Goal: Register for event/course

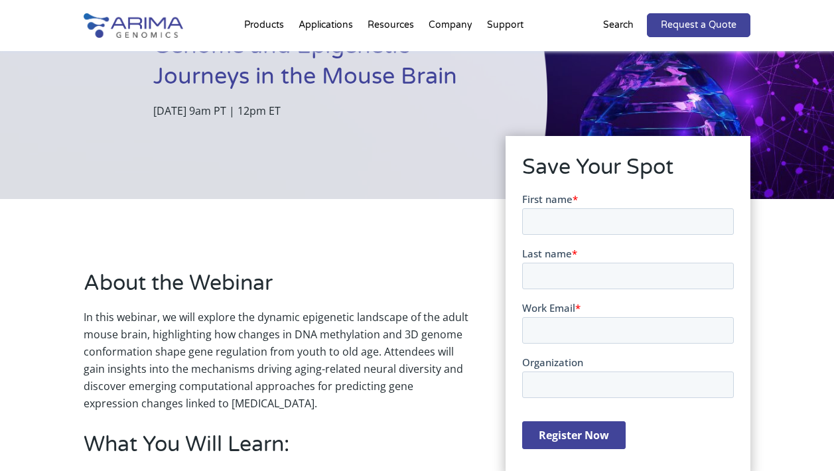
scroll to position [159, 0]
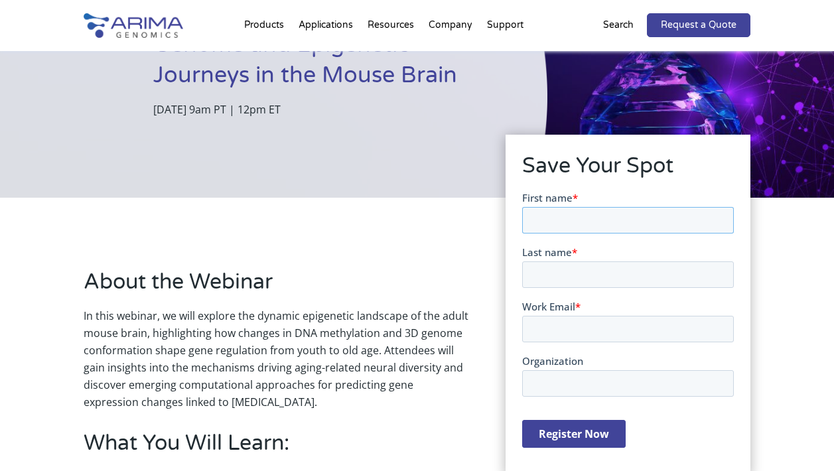
click at [582, 215] on input "First name *" at bounding box center [628, 219] width 212 height 27
type input "[PERSON_NAME]"
click at [619, 256] on label "Last name *" at bounding box center [628, 251] width 212 height 13
click at [619, 261] on input "Last name *" at bounding box center [628, 274] width 212 height 27
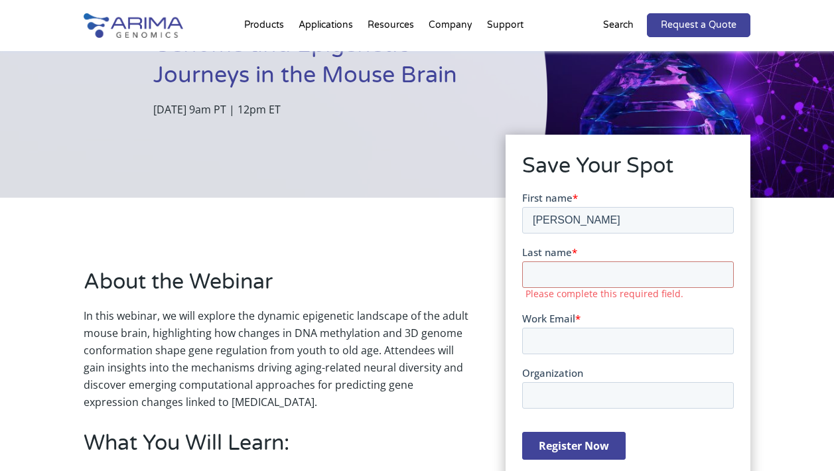
click at [619, 256] on label "Last name *" at bounding box center [628, 251] width 212 height 13
click at [619, 261] on input "Last name *" at bounding box center [628, 274] width 212 height 27
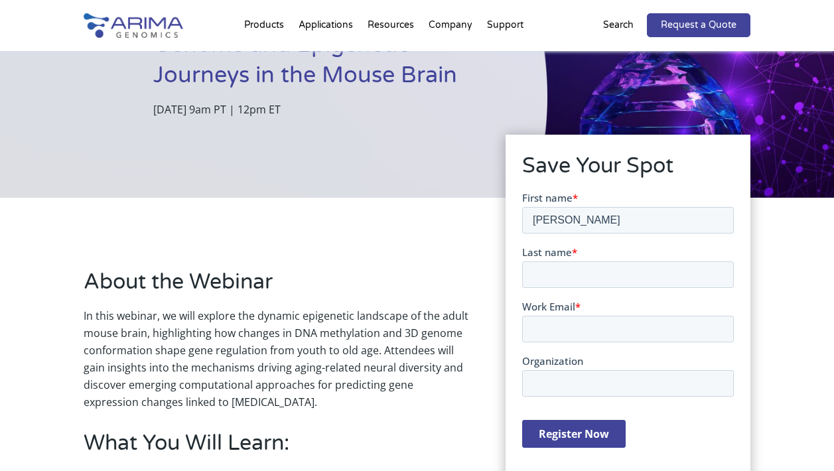
click at [594, 287] on form "First name * [PERSON_NAME] Last name * Work Email * Organization Register Now" at bounding box center [628, 324] width 212 height 268
click at [595, 281] on input "Last name *" at bounding box center [628, 274] width 212 height 27
type input "[PERSON_NAME]"
click at [563, 318] on input "Work Email *" at bounding box center [628, 328] width 212 height 27
type input "[EMAIL_ADDRESS][DOMAIN_NAME]"
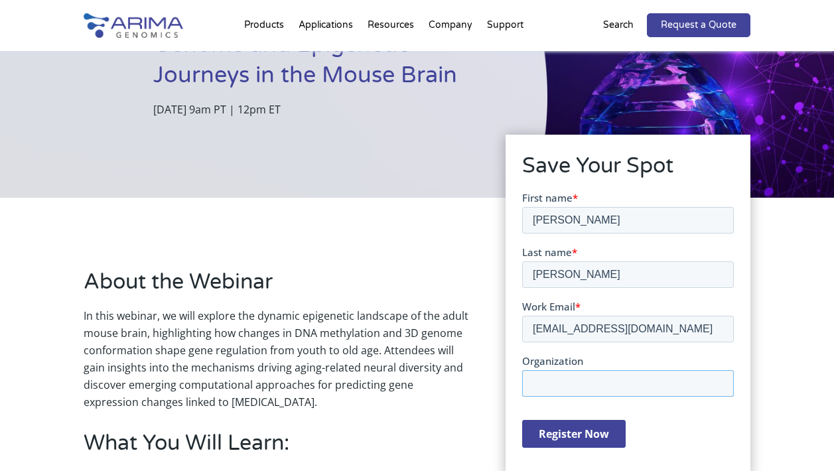
click at [568, 383] on input "Organization" at bounding box center [628, 382] width 212 height 27
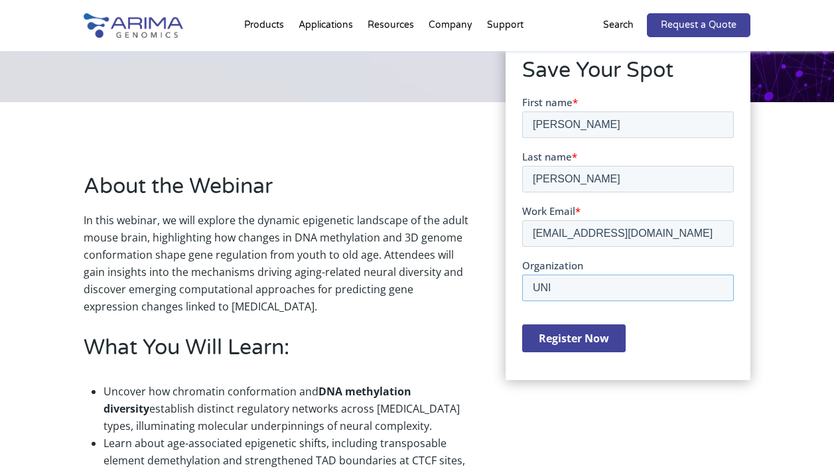
scroll to position [259, 0]
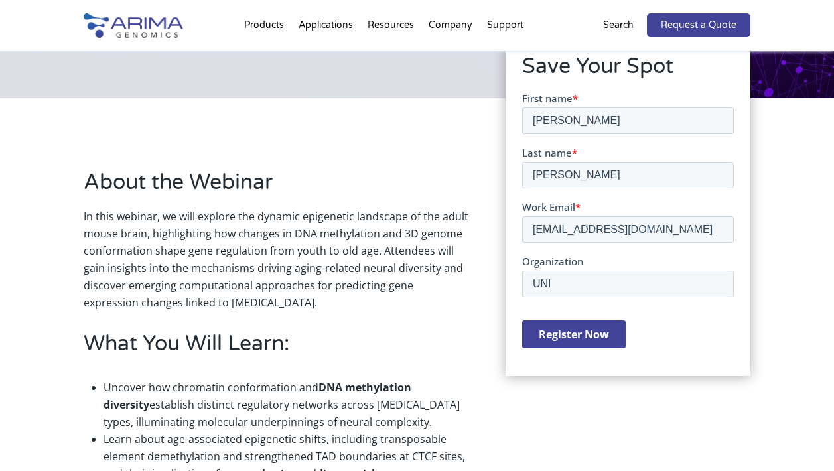
click at [578, 340] on input "Register Now" at bounding box center [573, 334] width 103 height 28
click at [584, 286] on input "UNI" at bounding box center [628, 283] width 212 height 27
type input "[GEOGRAPHIC_DATA]"
click at [565, 337] on input "Register Now" at bounding box center [573, 334] width 103 height 28
